Goal: Information Seeking & Learning: Learn about a topic

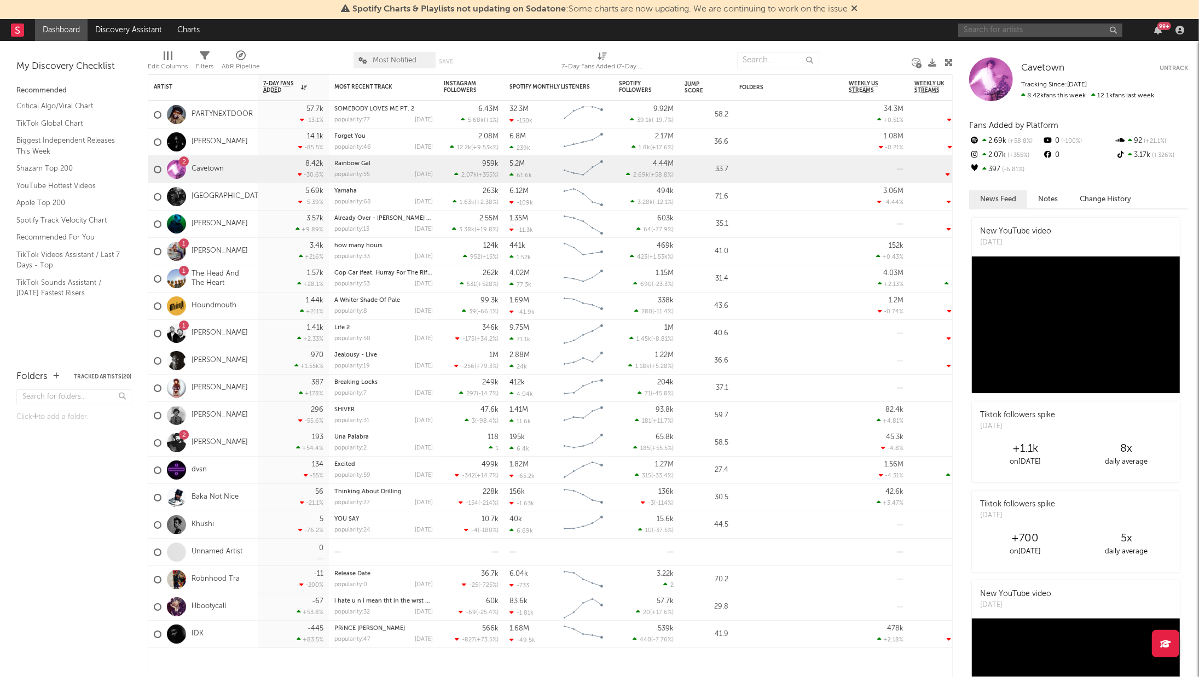
click at [1019, 34] on input "text" at bounding box center [1040, 31] width 164 height 14
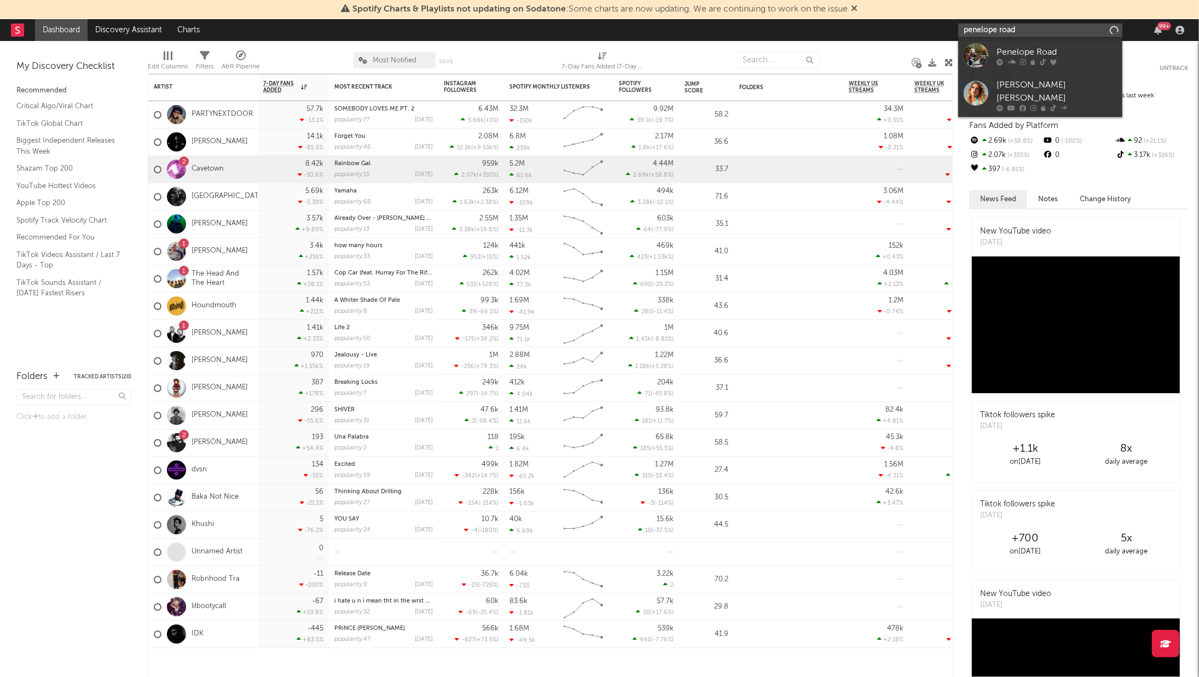
type input "penelope road"
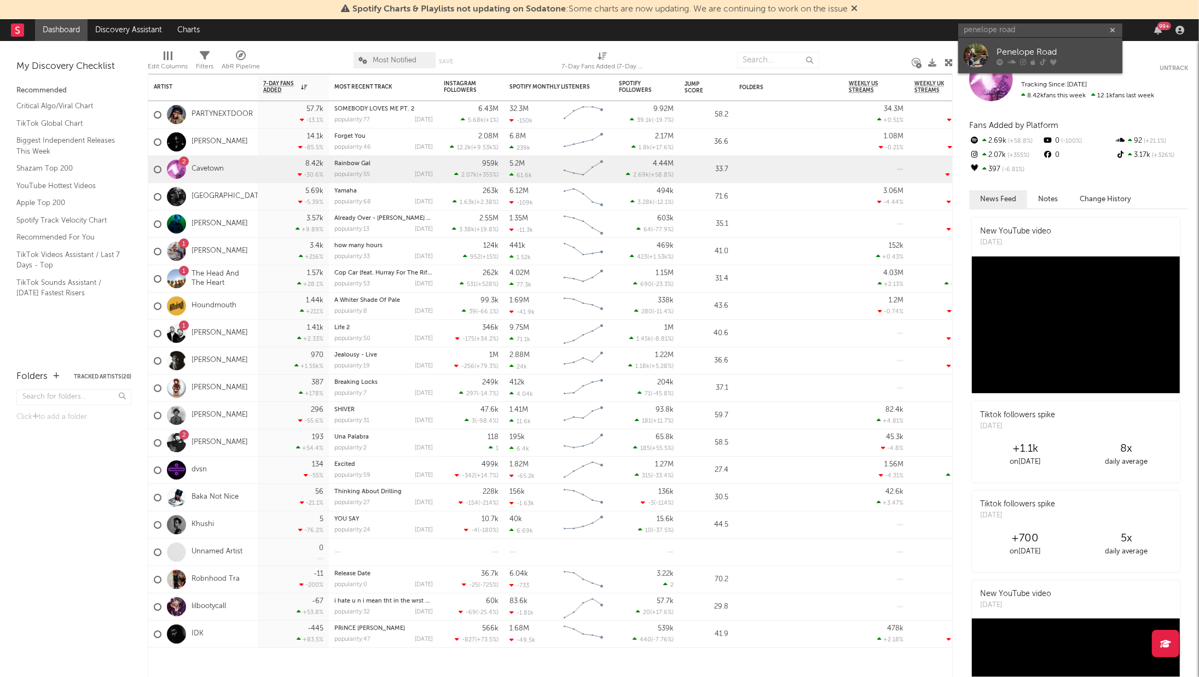
click at [1013, 42] on link "Penelope Road" at bounding box center [1040, 56] width 164 height 36
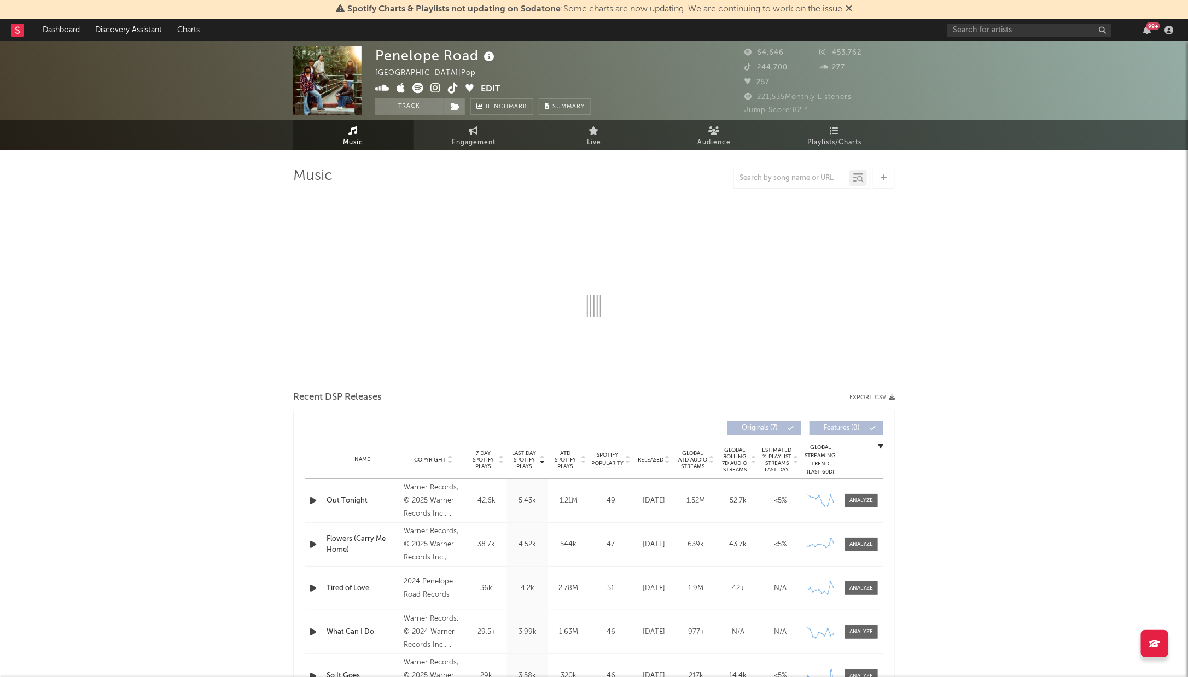
select select "6m"
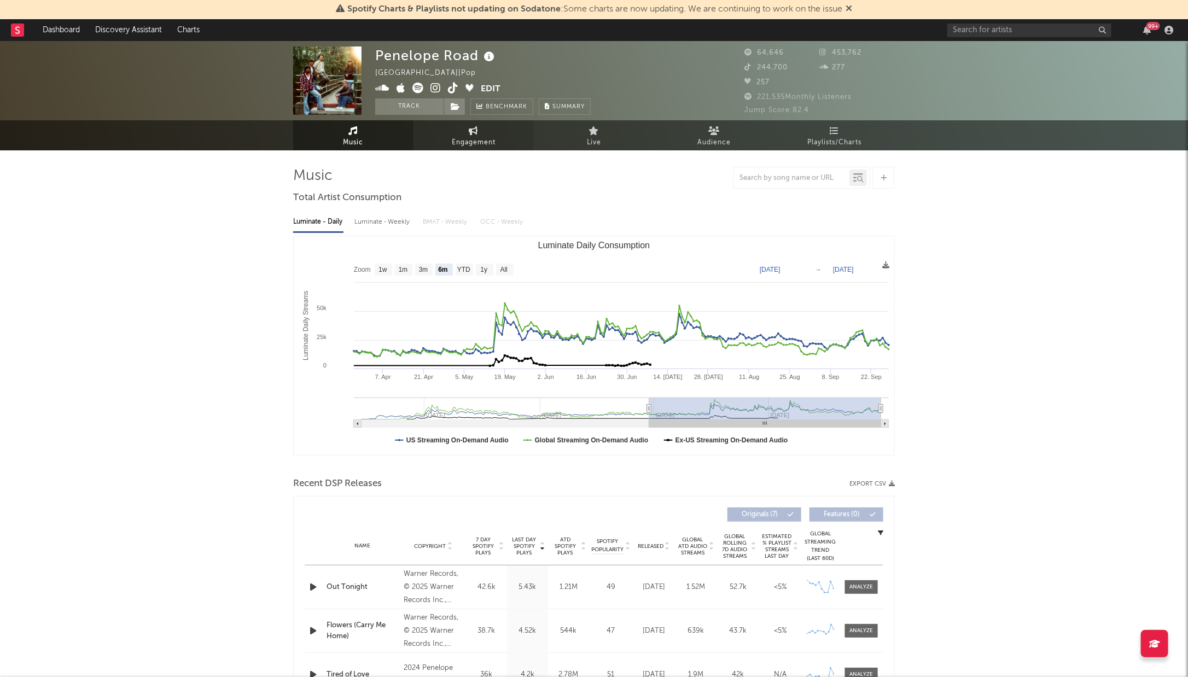
click at [482, 137] on span "Engagement" at bounding box center [474, 142] width 44 height 13
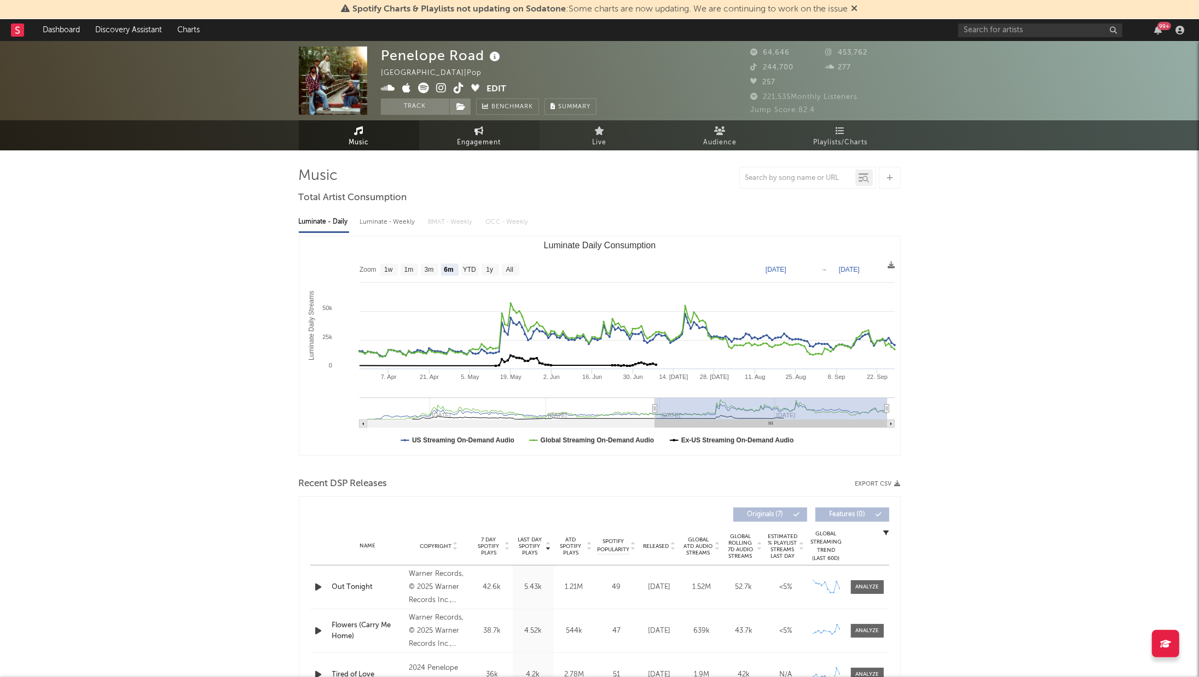
select select "1w"
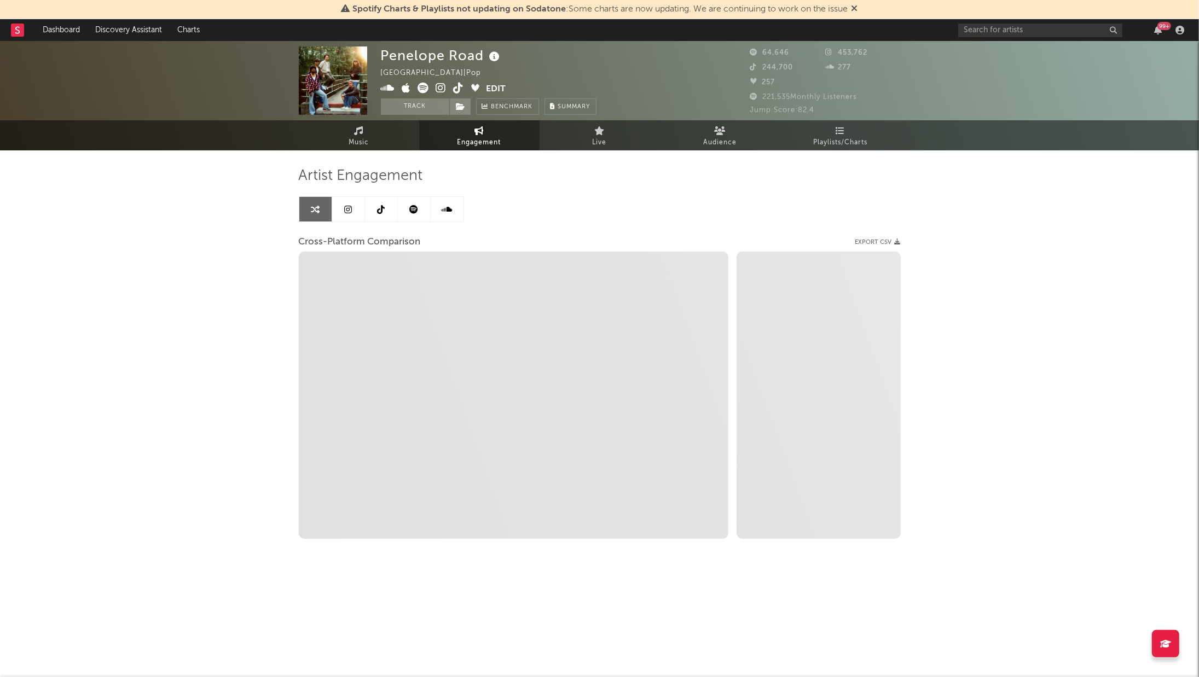
click at [378, 206] on icon at bounding box center [381, 209] width 8 height 9
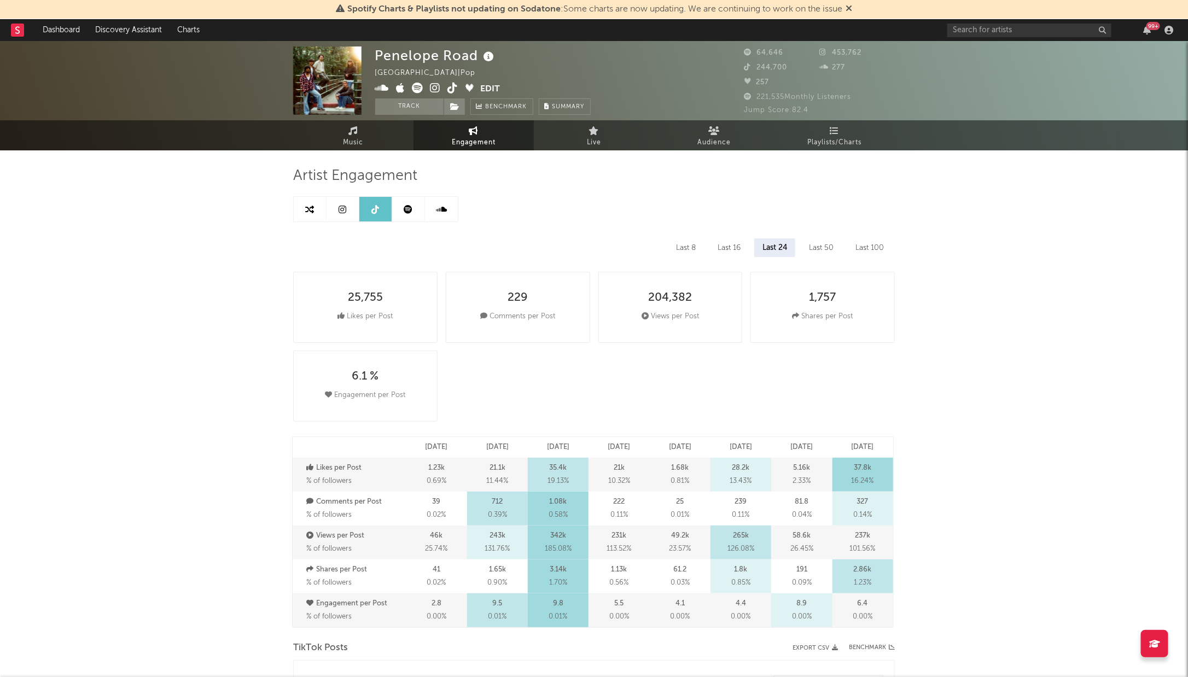
select select "6m"
click at [688, 251] on div "Last 8" at bounding box center [686, 248] width 36 height 19
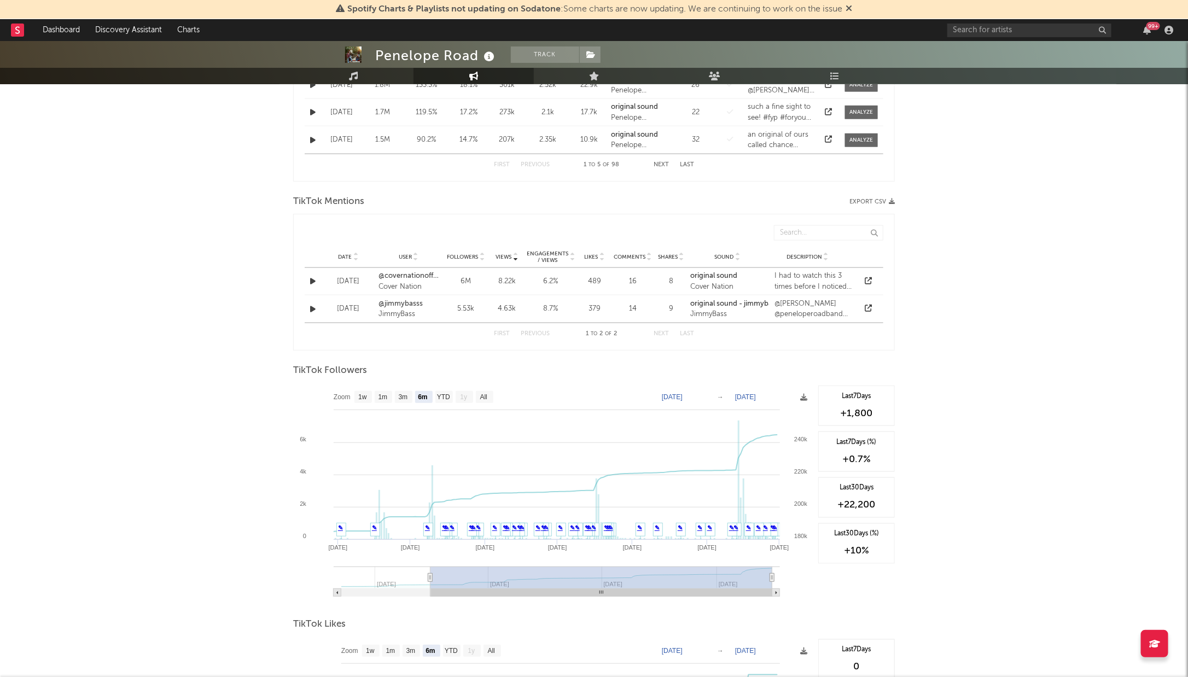
scroll to position [821, 0]
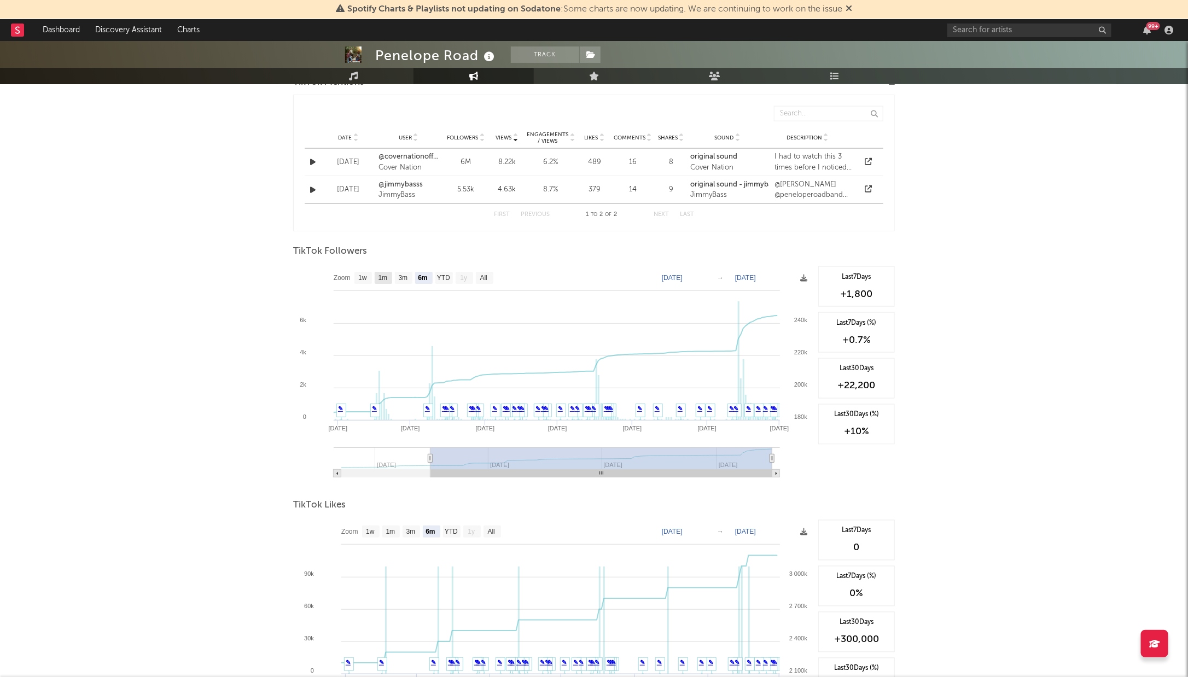
click at [381, 276] on text "1m" at bounding box center [383, 279] width 9 height 8
select select "1m"
type input "[DATE]"
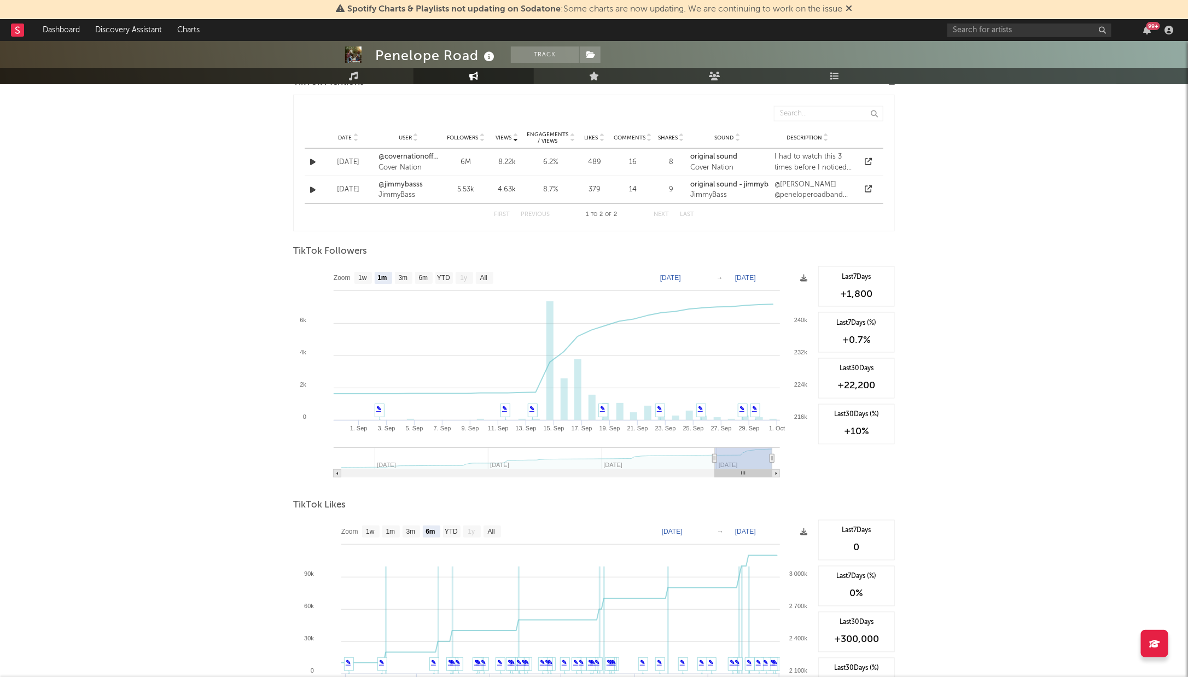
drag, startPoint x: 973, startPoint y: 147, endPoint x: 729, endPoint y: 59, distance: 259.4
click at [974, 148] on div "Penelope Road Track [GEOGRAPHIC_DATA] | Pop Edit Track Benchmark Summary 64,646…" at bounding box center [594, 17] width 1188 height 1595
